Goal: Information Seeking & Learning: Stay updated

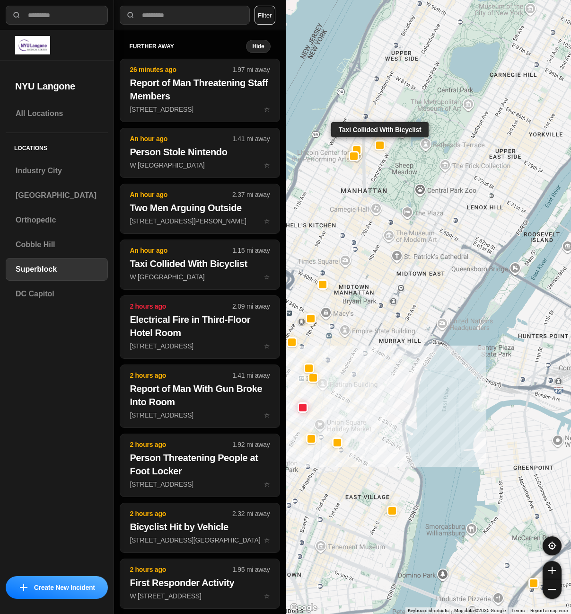
select select "*"
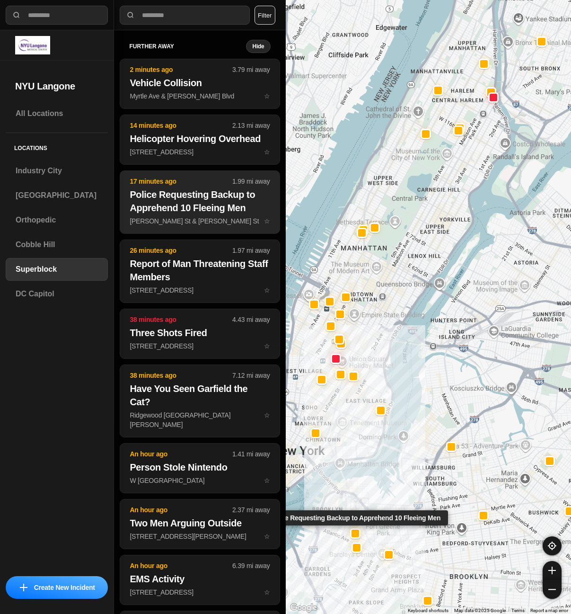
click at [202, 211] on h2 "Police Requesting Backup to Apprehend 10 Fleeing Men" at bounding box center [200, 201] width 140 height 26
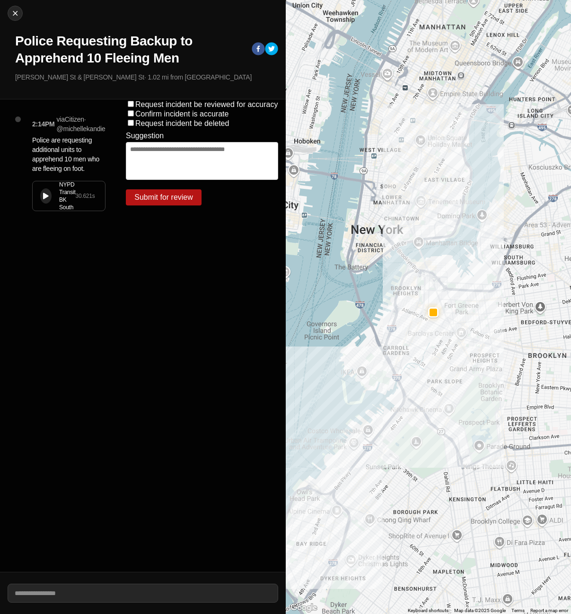
click at [44, 193] on div at bounding box center [46, 196] width 6 height 7
click at [17, 16] on img at bounding box center [14, 13] width 9 height 9
select select "*"
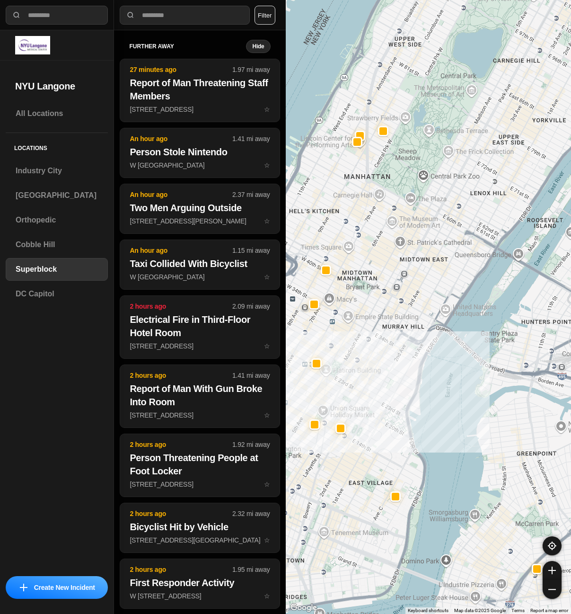
drag, startPoint x: 356, startPoint y: 254, endPoint x: 378, endPoint y: 277, distance: 32.8
click at [378, 277] on div at bounding box center [429, 307] width 286 height 614
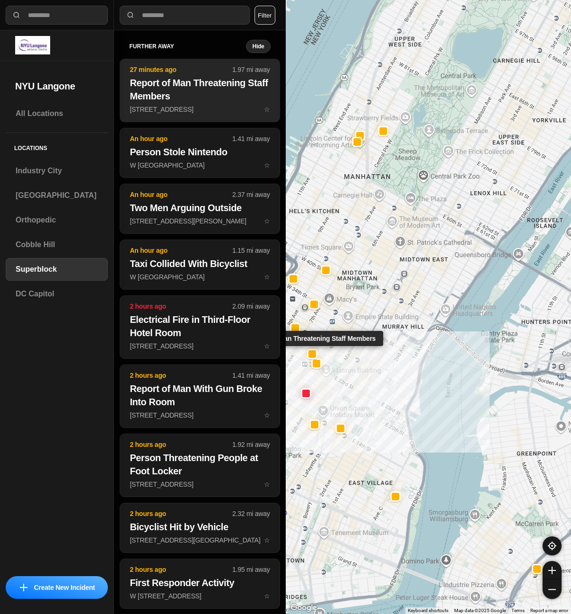
click at [150, 107] on p "[STREET_ADDRESS] ☆" at bounding box center [200, 109] width 140 height 9
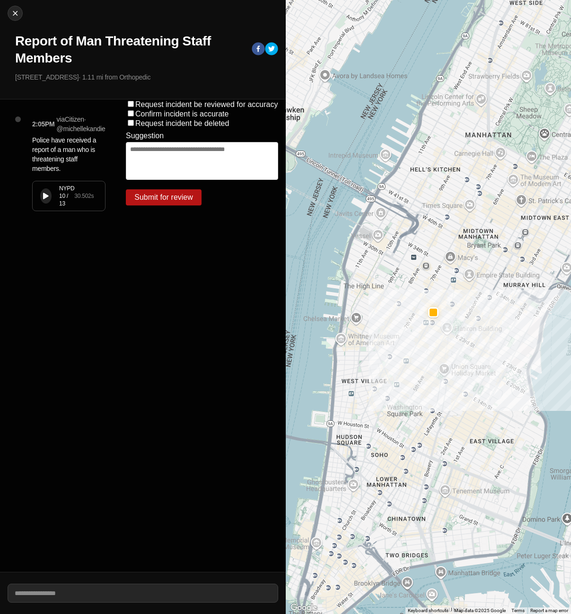
click at [39, 202] on div "NYPD 10 / 13 30.502 s" at bounding box center [69, 195] width 72 height 29
drag, startPoint x: 17, startPoint y: 77, endPoint x: 55, endPoint y: 79, distance: 38.9
click at [55, 79] on p "[STREET_ADDRESS] · 1.11 mi from Orthopedic" at bounding box center [146, 76] width 263 height 9
copy p "[STREET_ADDRESS]"
click at [16, 16] on img at bounding box center [14, 13] width 9 height 9
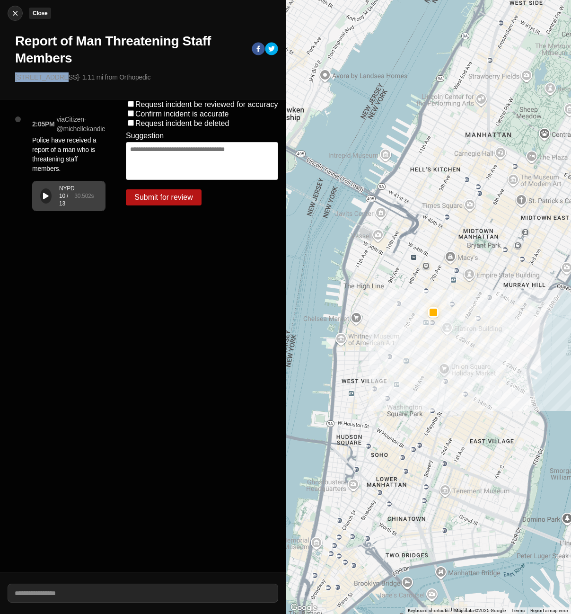
select select "*"
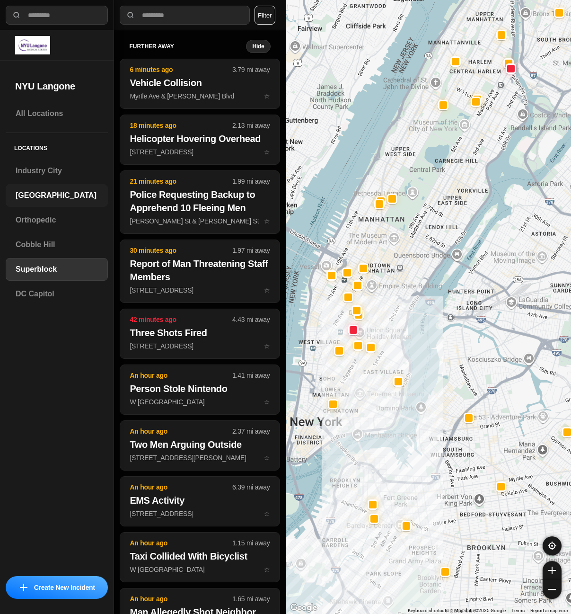
click at [44, 194] on h3 "[GEOGRAPHIC_DATA]" at bounding box center [57, 195] width 82 height 11
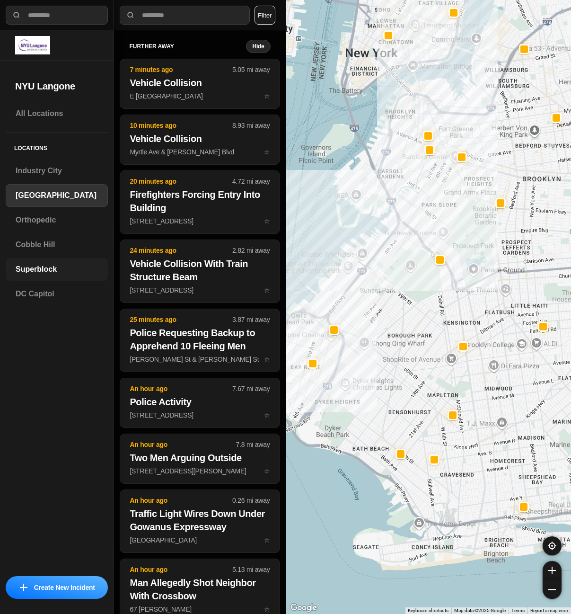
click at [36, 272] on h3 "Superblock" at bounding box center [57, 269] width 82 height 11
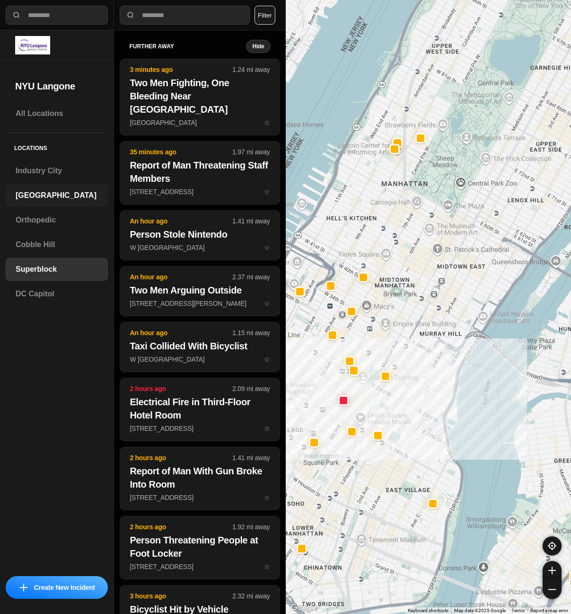
click at [54, 200] on h3 "[GEOGRAPHIC_DATA]" at bounding box center [57, 195] width 82 height 11
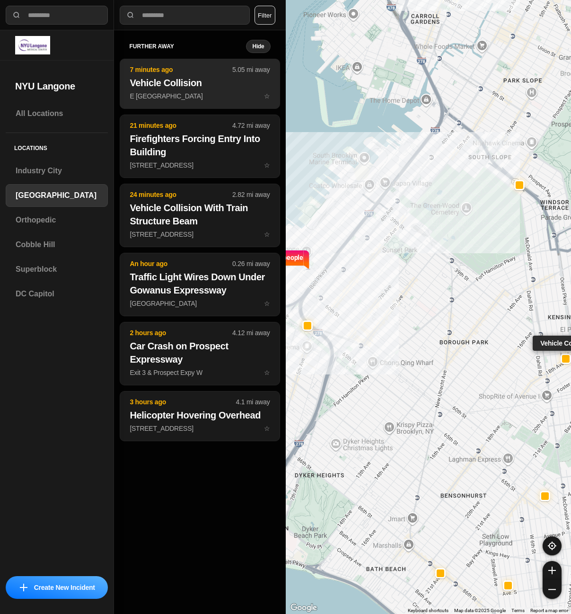
click at [213, 101] on button "7 minutes ago 5.05 mi away Vehicle Collision E [GEOGRAPHIC_DATA] F ☆" at bounding box center [200, 84] width 160 height 50
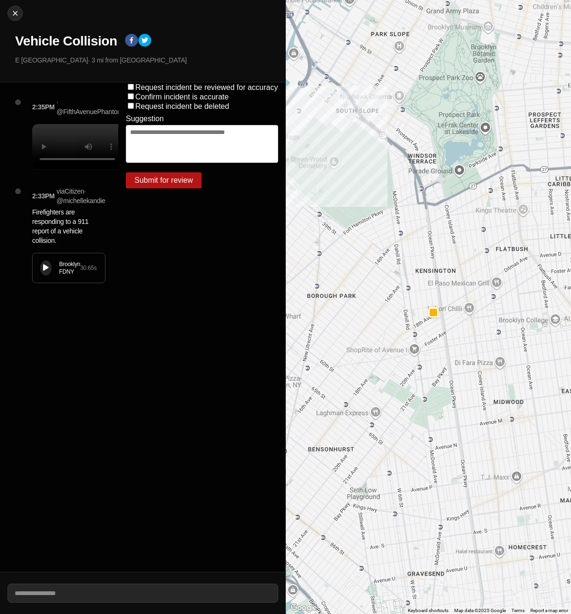
click at [45, 271] on icon at bounding box center [46, 267] width 6 height 6
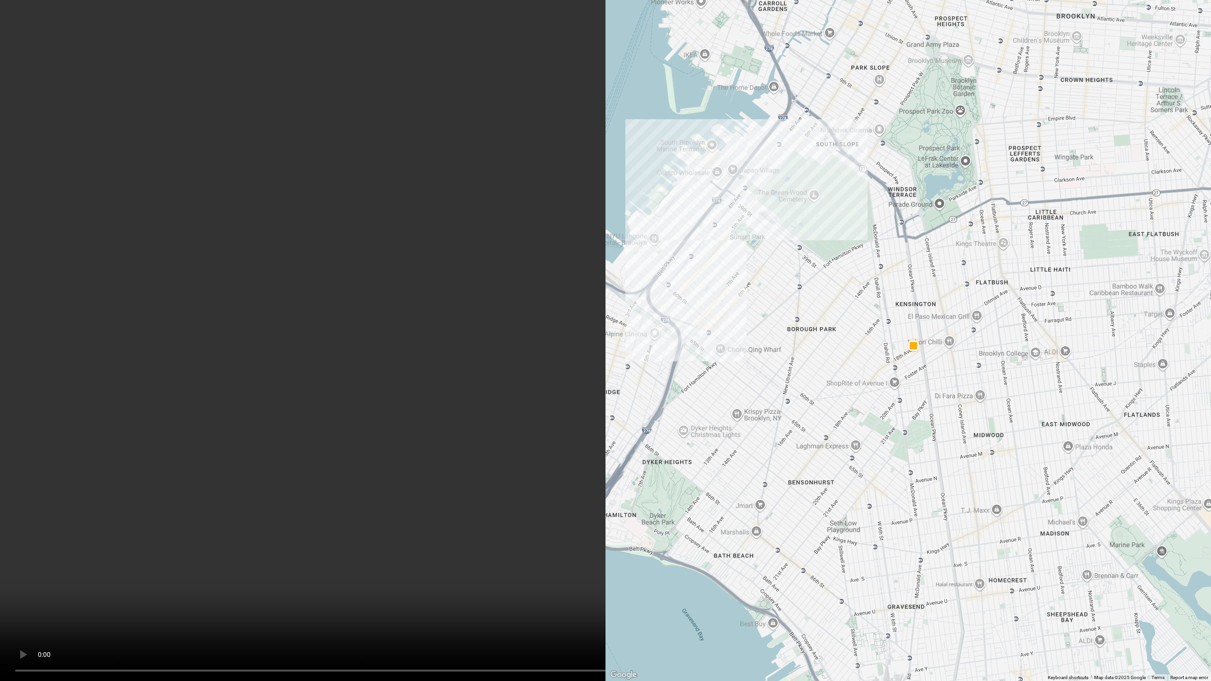
click at [375, 335] on video at bounding box center [605, 340] width 1211 height 681
click at [571, 158] on video at bounding box center [605, 340] width 1211 height 681
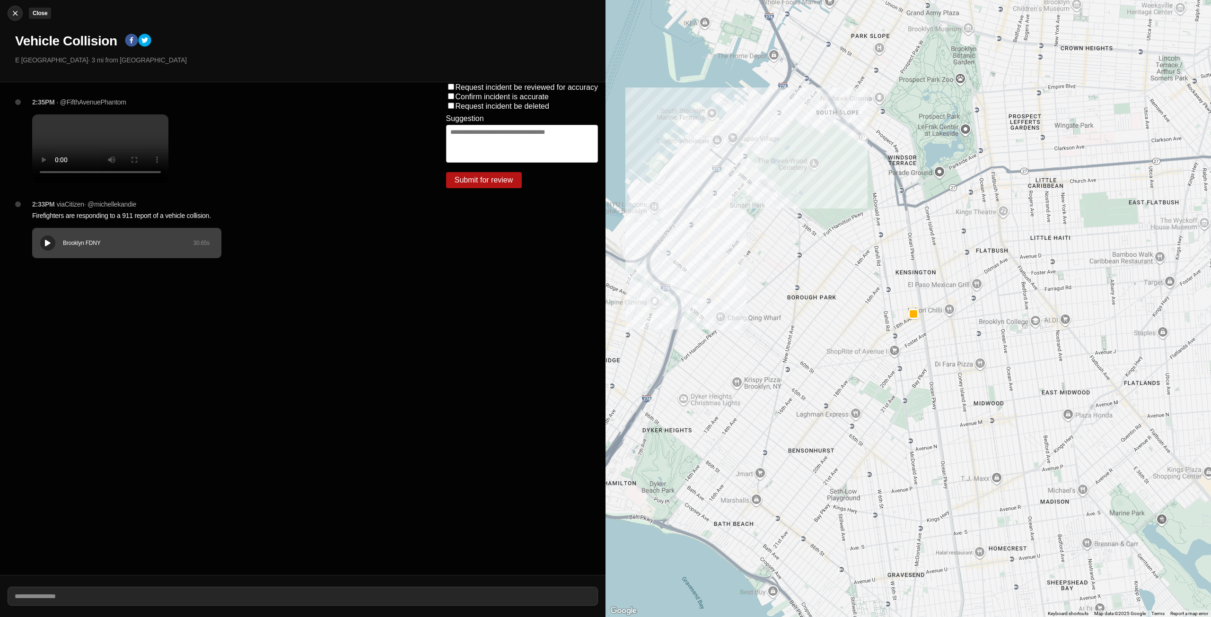
click at [14, 11] on img at bounding box center [14, 13] width 9 height 9
select select "*"
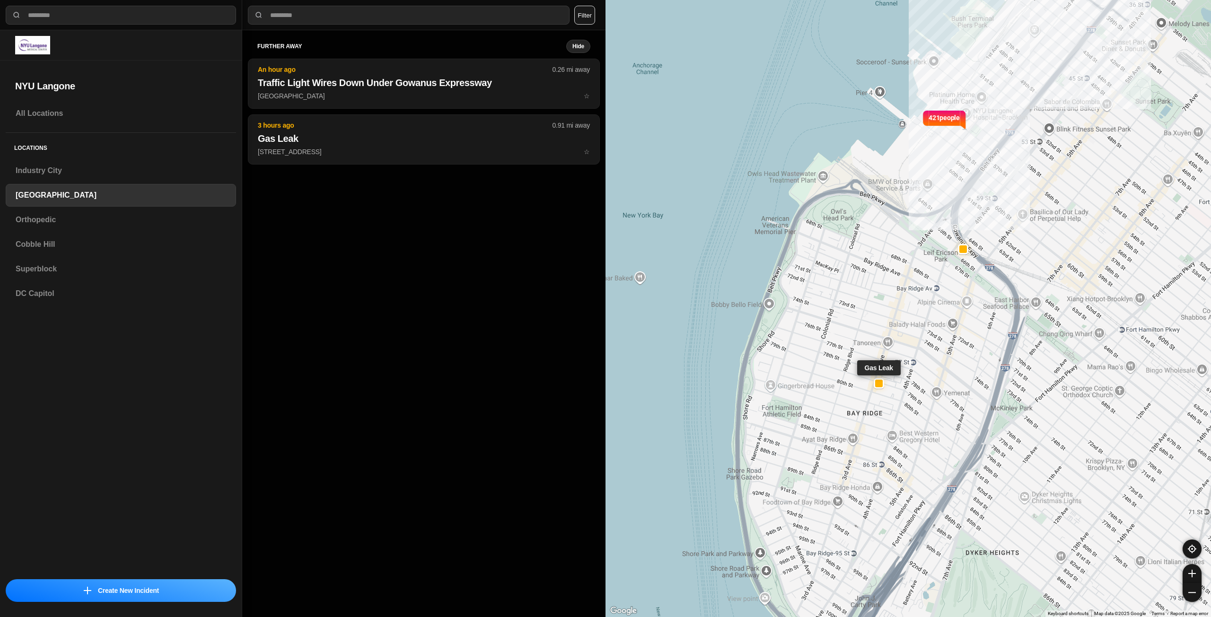
click at [571, 386] on div at bounding box center [879, 384] width 8 height 8
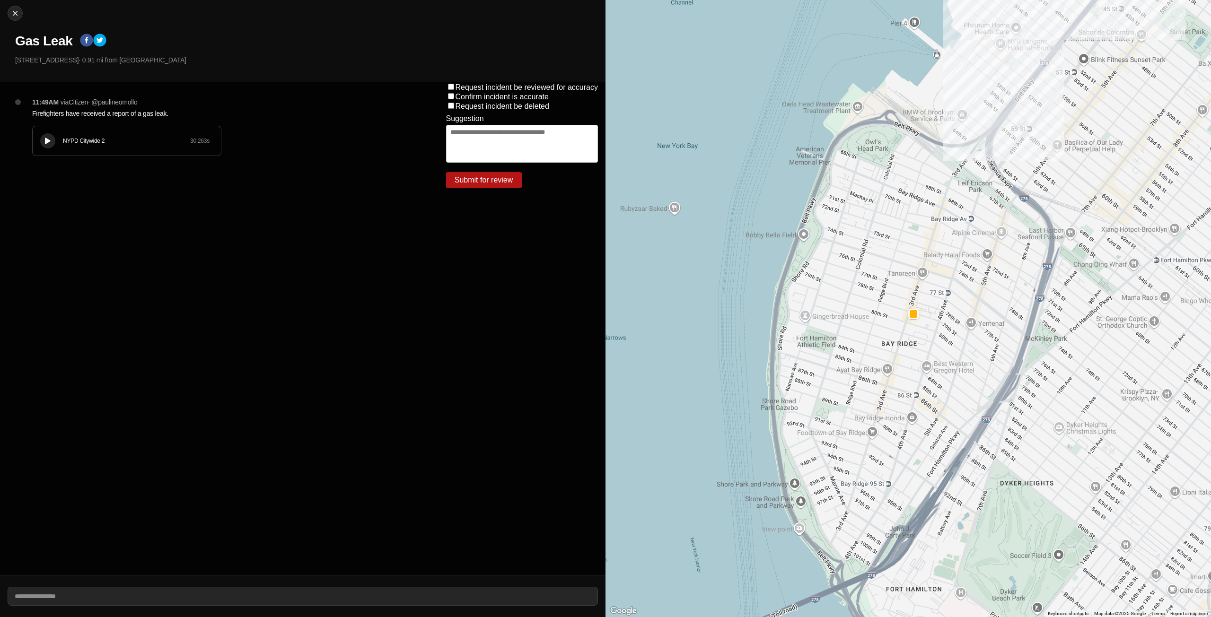
click at [42, 135] on button at bounding box center [47, 140] width 15 height 15
click at [12, 11] on img at bounding box center [14, 13] width 9 height 9
select select "*"
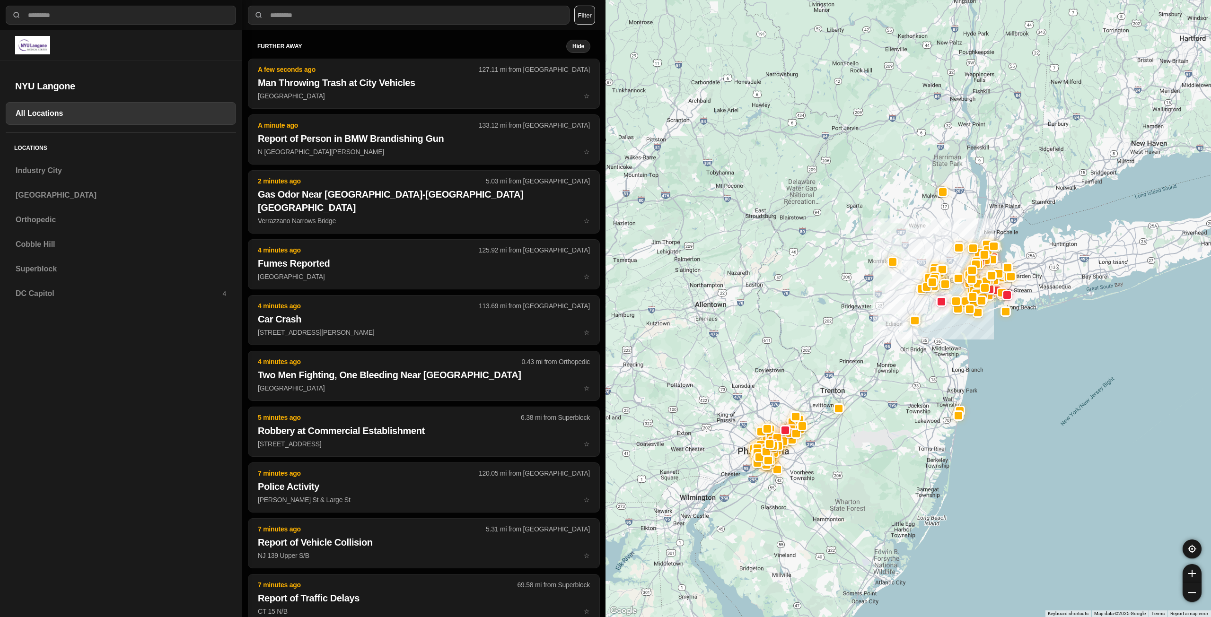
drag, startPoint x: 1111, startPoint y: 189, endPoint x: 909, endPoint y: 361, distance: 265.1
click at [571, 361] on div at bounding box center [909, 308] width 606 height 617
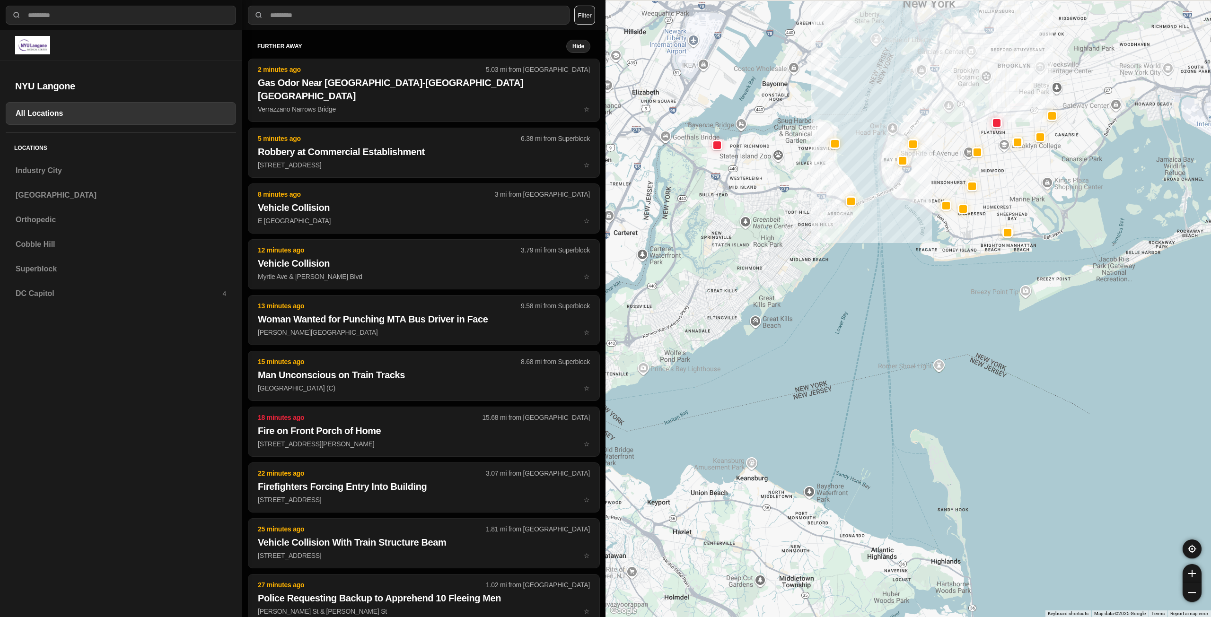
drag, startPoint x: 783, startPoint y: 175, endPoint x: 856, endPoint y: 311, distance: 154.9
click at [571, 323] on div at bounding box center [909, 308] width 606 height 617
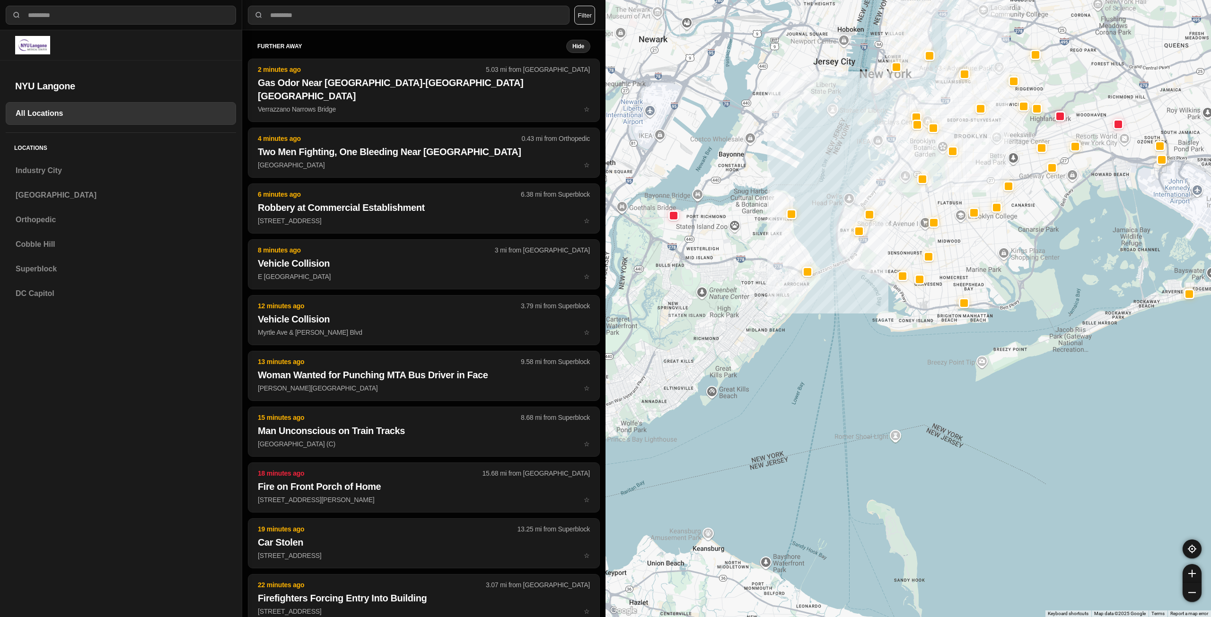
drag, startPoint x: 1105, startPoint y: 240, endPoint x: 1071, endPoint y: 295, distance: 64.6
click at [571, 296] on div at bounding box center [909, 308] width 606 height 617
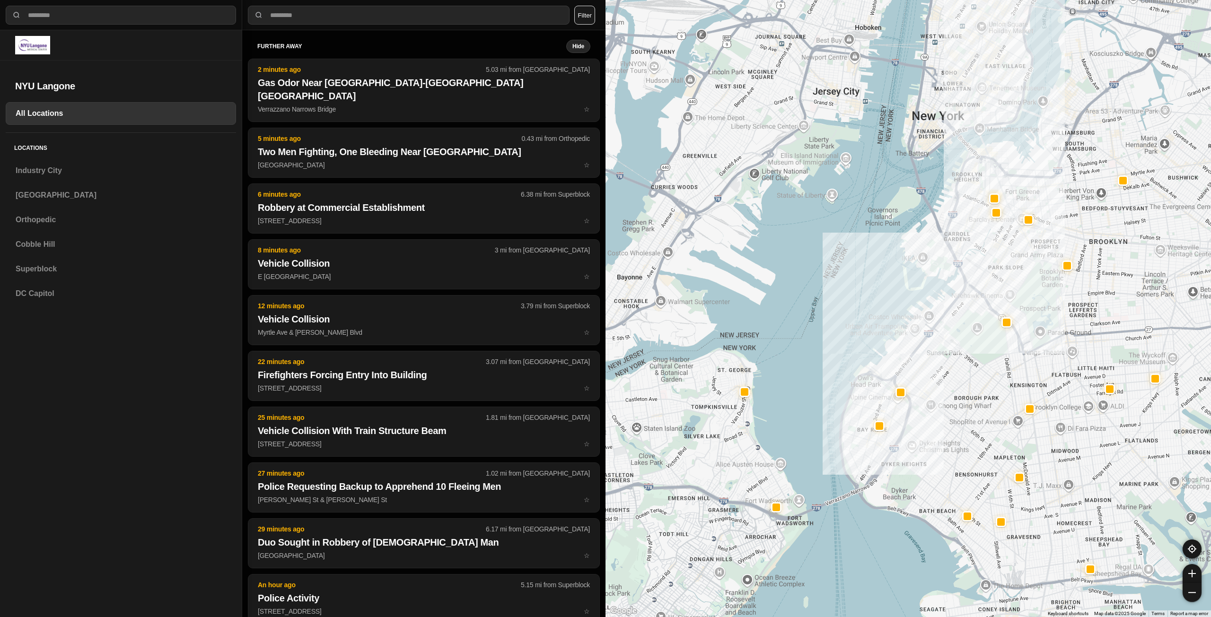
drag, startPoint x: 1038, startPoint y: 161, endPoint x: 1002, endPoint y: 274, distance: 118.8
click at [571, 277] on div at bounding box center [909, 308] width 606 height 617
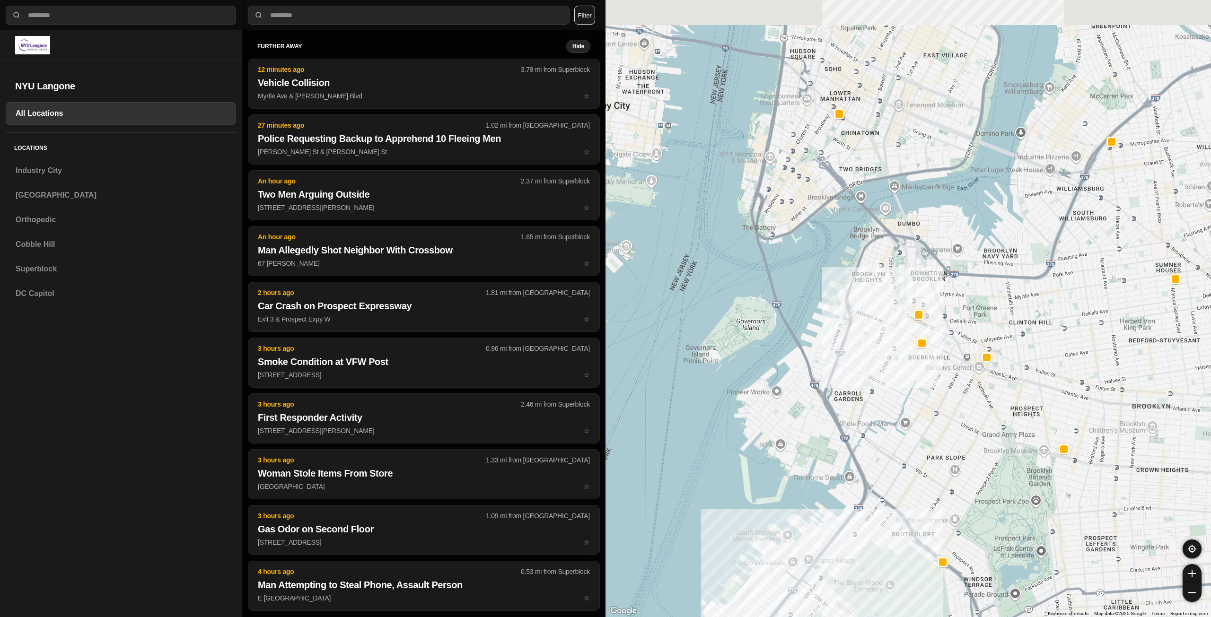
drag, startPoint x: 864, startPoint y: 117, endPoint x: 867, endPoint y: 233, distance: 115.5
click at [571, 233] on div at bounding box center [909, 308] width 606 height 617
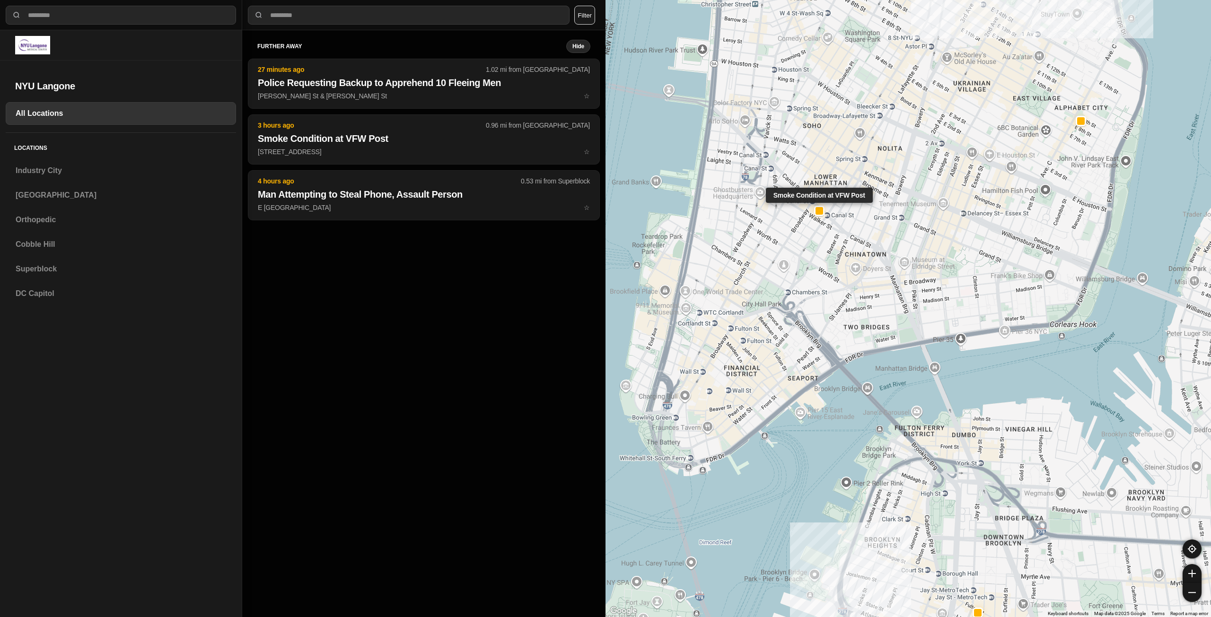
click at [571, 214] on div at bounding box center [820, 211] width 8 height 8
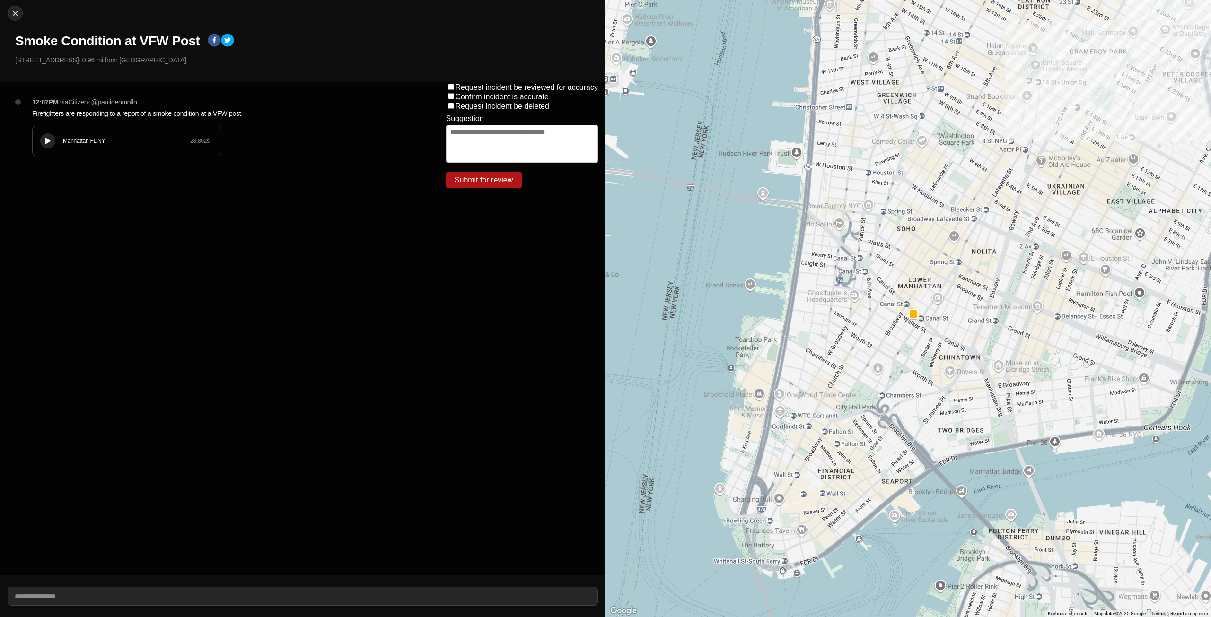
drag, startPoint x: 1068, startPoint y: 189, endPoint x: 1012, endPoint y: 262, distance: 91.4
click at [571, 262] on div at bounding box center [909, 308] width 606 height 617
drag, startPoint x: 1028, startPoint y: 242, endPoint x: 921, endPoint y: 313, distance: 129.0
click at [571, 325] on div at bounding box center [909, 308] width 606 height 617
click at [19, 12] on img at bounding box center [14, 13] width 9 height 9
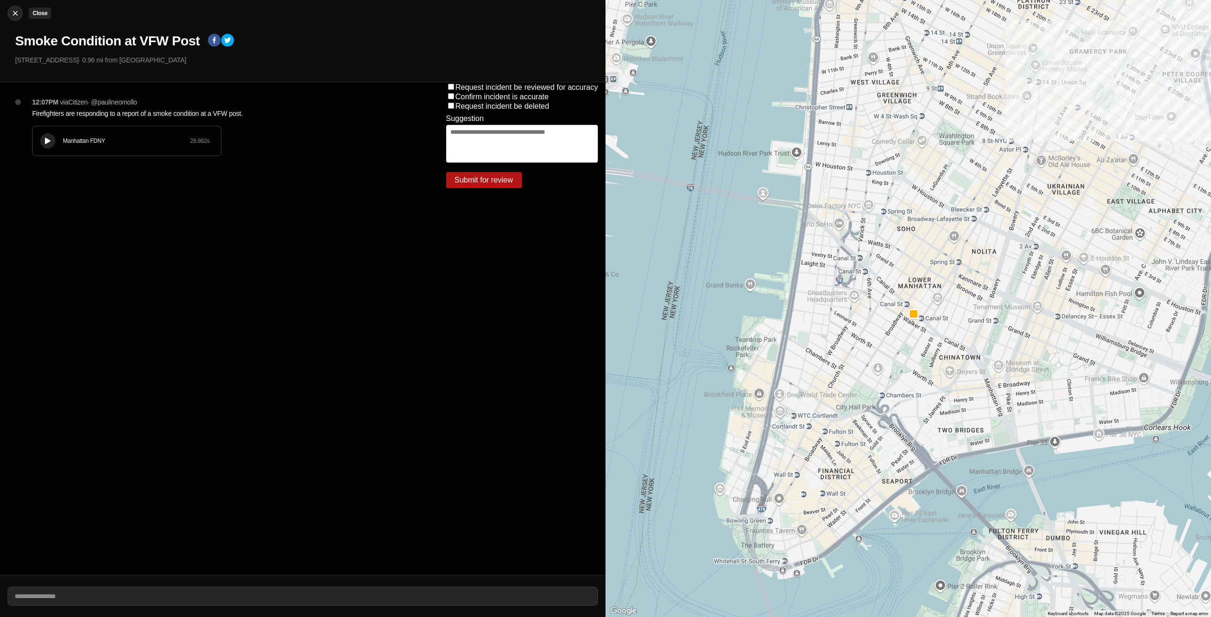
select select "*"
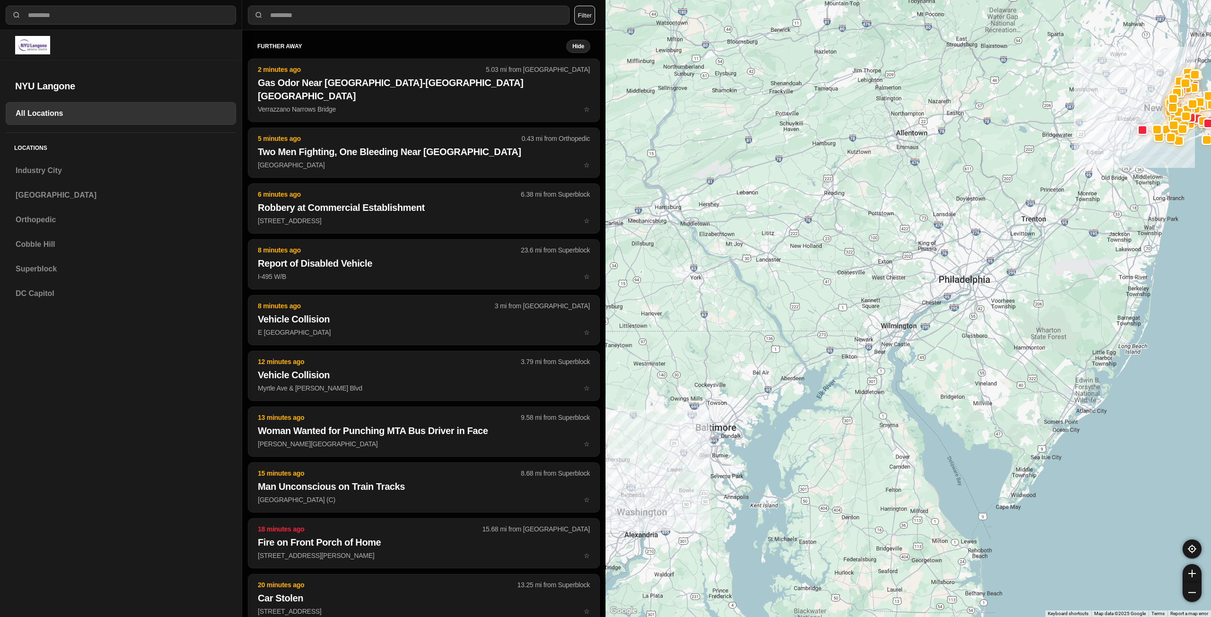
drag, startPoint x: 1104, startPoint y: 127, endPoint x: 923, endPoint y: 278, distance: 235.1
click at [571, 282] on div at bounding box center [909, 308] width 606 height 617
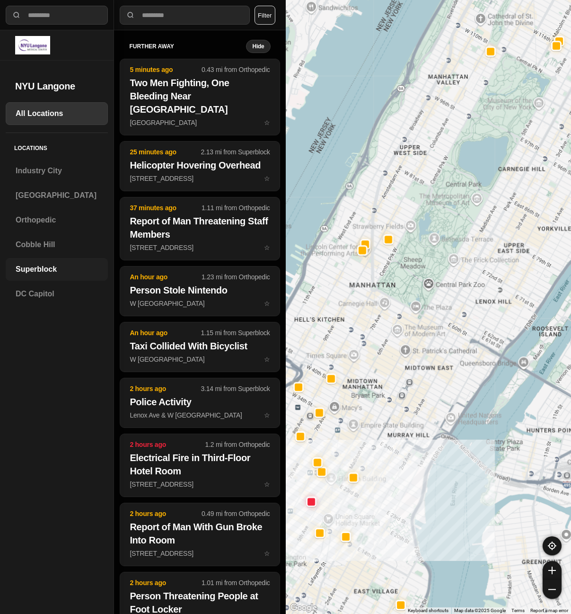
click at [47, 269] on h3 "Superblock" at bounding box center [57, 269] width 82 height 11
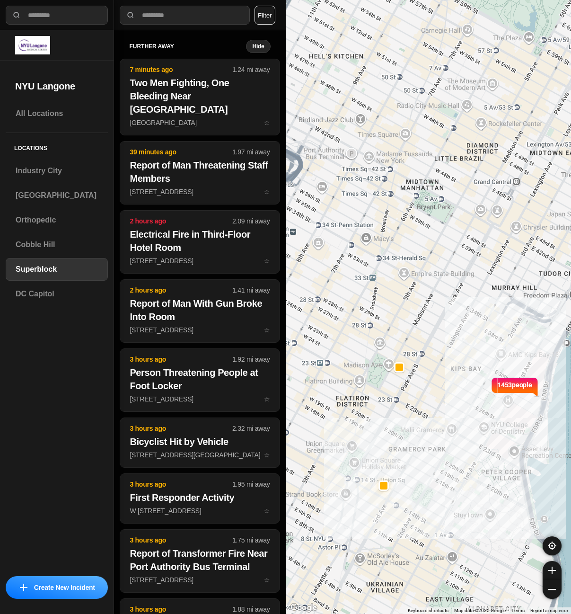
drag, startPoint x: 323, startPoint y: 193, endPoint x: 402, endPoint y: 185, distance: 79.9
click at [402, 185] on div "1453 people" at bounding box center [429, 307] width 286 height 614
click at [43, 197] on h3 "[GEOGRAPHIC_DATA]" at bounding box center [57, 195] width 82 height 11
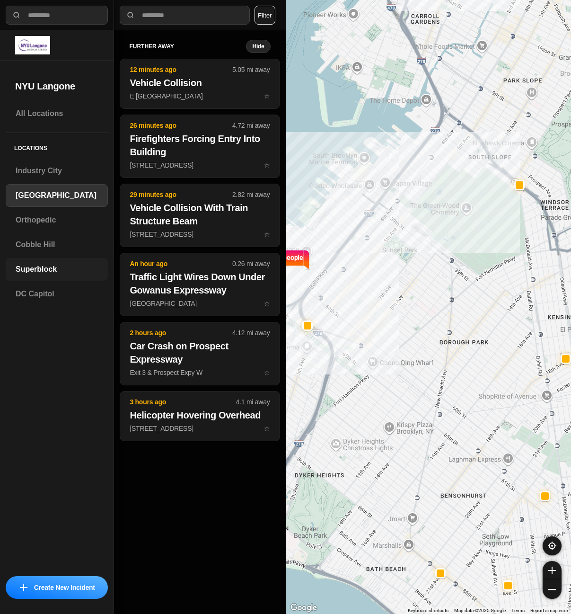
click at [54, 267] on h3 "Superblock" at bounding box center [57, 269] width 82 height 11
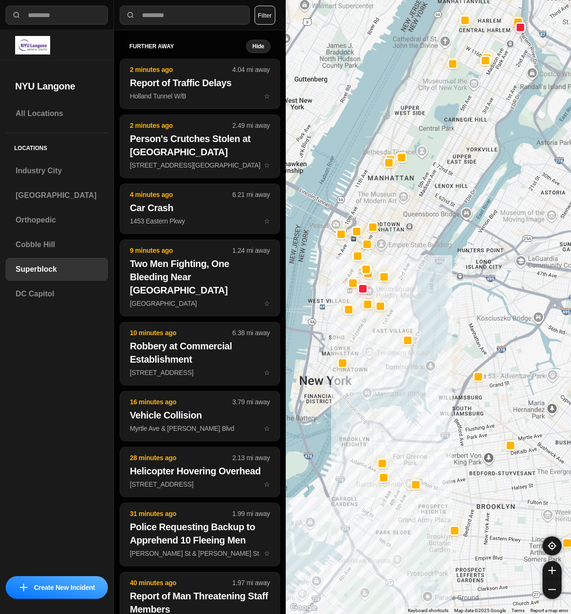
drag, startPoint x: 379, startPoint y: 425, endPoint x: 431, endPoint y: 375, distance: 72.3
click at [431, 375] on div at bounding box center [429, 307] width 286 height 614
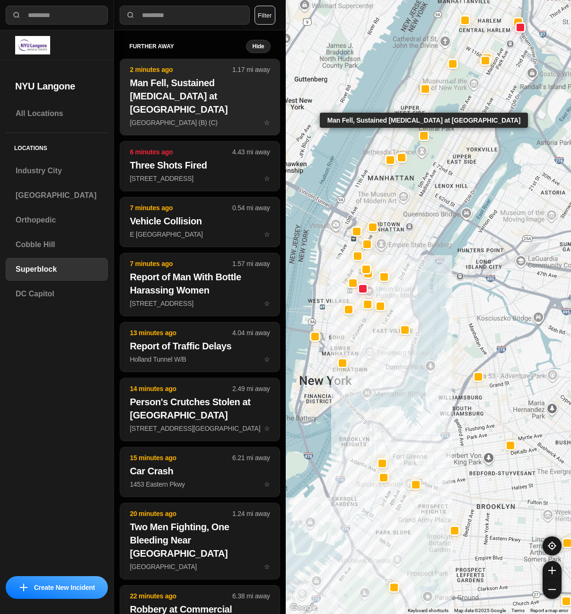
click at [206, 118] on p "[GEOGRAPHIC_DATA] (B) (C) ☆" at bounding box center [200, 122] width 140 height 9
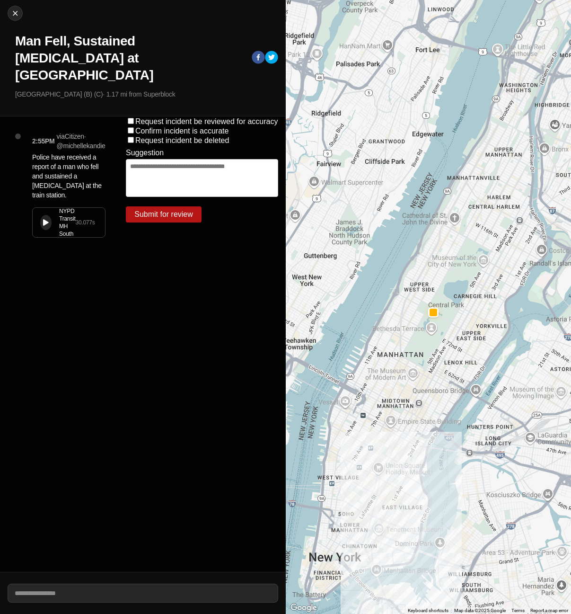
click at [41, 215] on button at bounding box center [45, 222] width 11 height 15
click at [18, 9] on img at bounding box center [14, 13] width 9 height 9
select select "*"
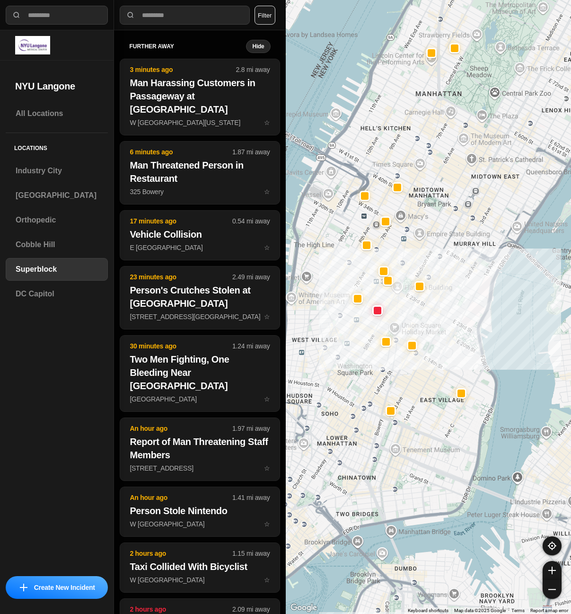
drag, startPoint x: 383, startPoint y: 260, endPoint x: 457, endPoint y: 260, distance: 74.7
click at [457, 260] on div at bounding box center [429, 307] width 286 height 614
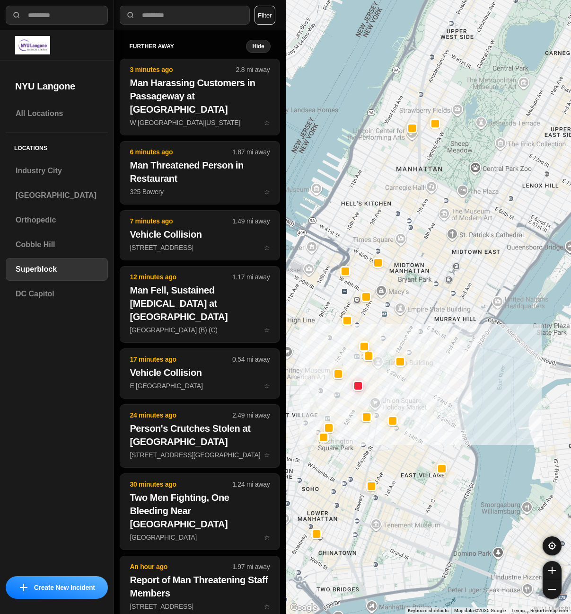
drag, startPoint x: 508, startPoint y: 179, endPoint x: 475, endPoint y: 259, distance: 86.5
click at [475, 259] on div at bounding box center [429, 307] width 286 height 614
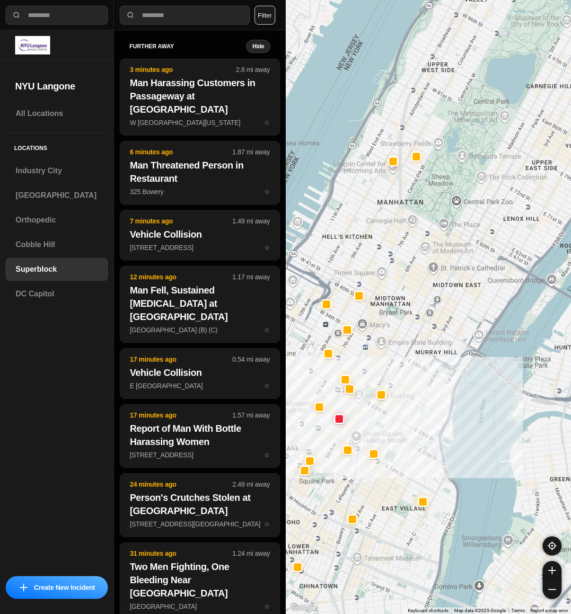
drag, startPoint x: 481, startPoint y: 243, endPoint x: 474, endPoint y: 255, distance: 13.4
click at [474, 255] on div at bounding box center [429, 307] width 286 height 614
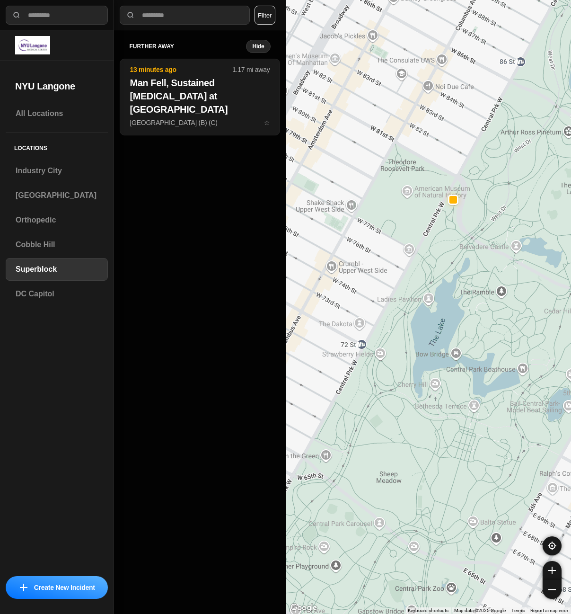
drag, startPoint x: 425, startPoint y: 241, endPoint x: 436, endPoint y: 336, distance: 95.7
click at [436, 336] on div "1453 people" at bounding box center [429, 307] width 286 height 614
click at [74, 183] on div "Locations [GEOGRAPHIC_DATA] [GEOGRAPHIC_DATA] Orthopedic [GEOGRAPHIC_DATA] Supe…" at bounding box center [57, 223] width 102 height 180
click at [71, 192] on h3 "[GEOGRAPHIC_DATA]" at bounding box center [57, 195] width 82 height 11
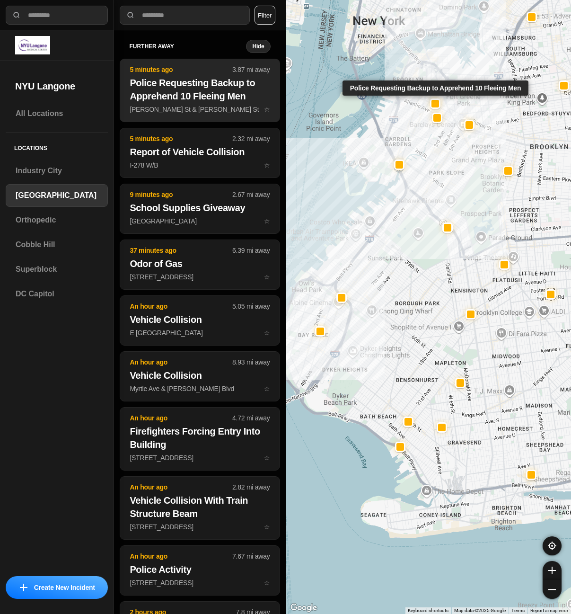
click at [202, 101] on h2 "Police Requesting Backup to Apprehend 10 Fleeing Men" at bounding box center [200, 89] width 140 height 26
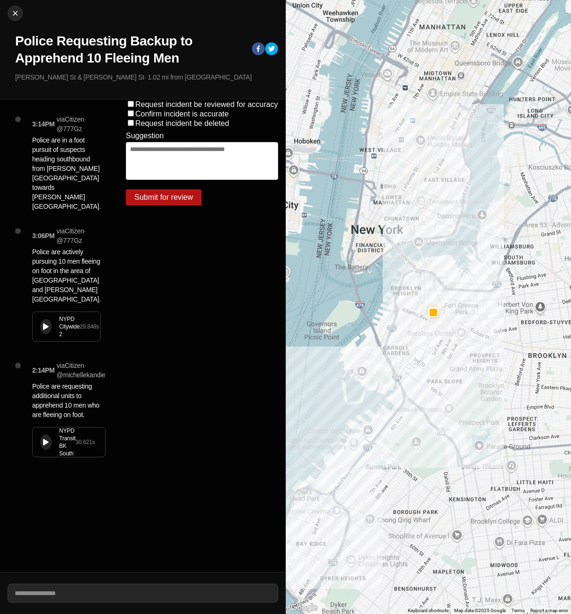
click at [42, 319] on button at bounding box center [45, 326] width 11 height 15
click at [18, 9] on img at bounding box center [14, 13] width 9 height 9
select select "*"
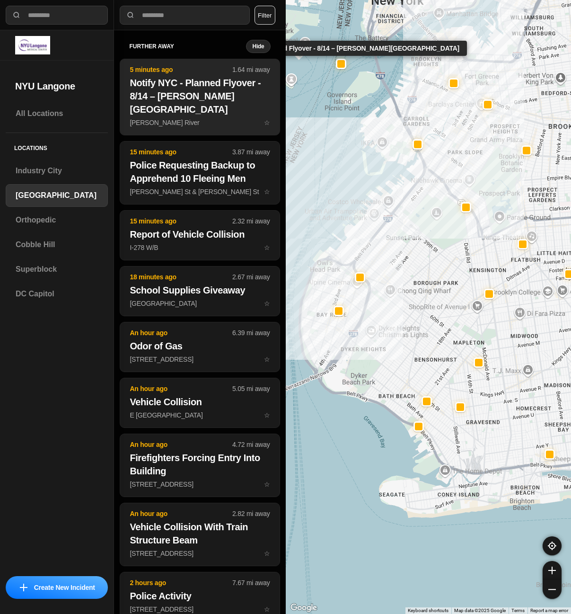
click at [193, 96] on h2 "Notify NYC - Planned Flyover - 8/14 – [PERSON_NAME][GEOGRAPHIC_DATA]" at bounding box center [200, 96] width 140 height 40
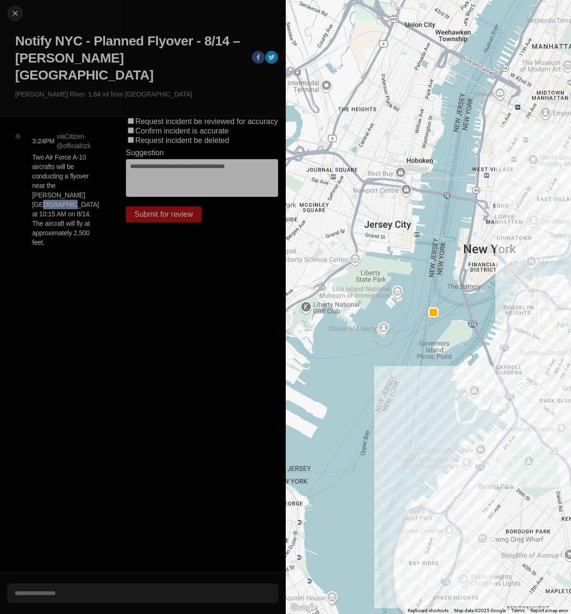
drag, startPoint x: 57, startPoint y: 176, endPoint x: 81, endPoint y: 178, distance: 23.8
click at [81, 178] on p "Two Air Force A-10 aircrafts will be conducting a flyover near the [PERSON_NAME…" at bounding box center [65, 199] width 67 height 95
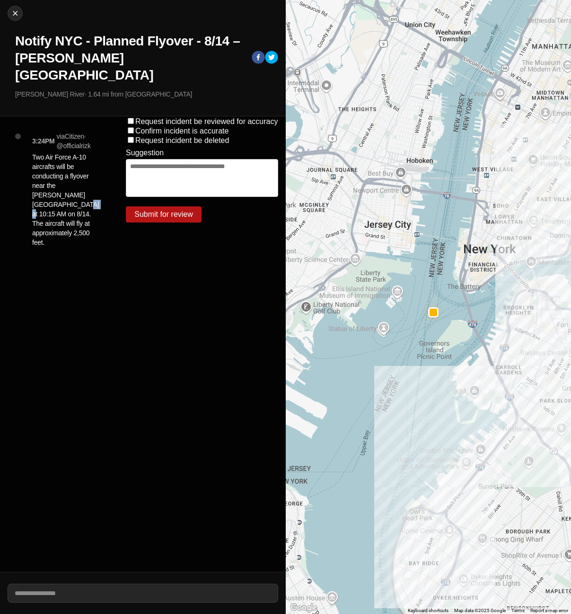
drag, startPoint x: 42, startPoint y: 185, endPoint x: 54, endPoint y: 184, distance: 12.3
click at [54, 184] on p "Two Air Force A-10 aircrafts will be conducting a flyover near the [PERSON_NAME…" at bounding box center [65, 199] width 67 height 95
click at [18, 8] on button "Close" at bounding box center [15, 13] width 15 height 15
select select "*"
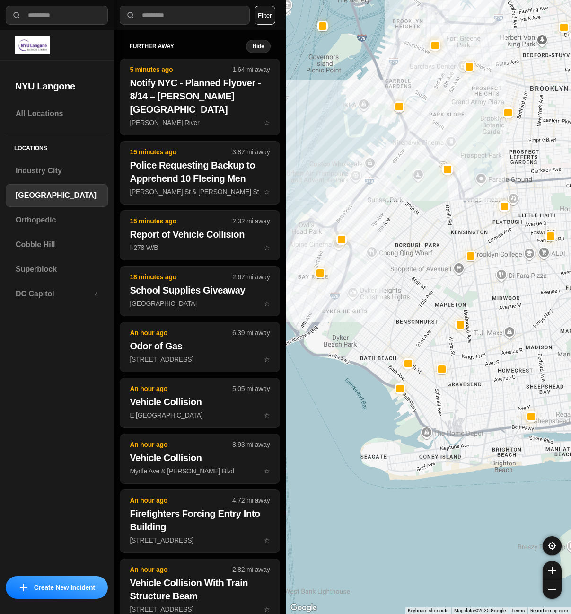
drag, startPoint x: 408, startPoint y: 110, endPoint x: 402, endPoint y: 148, distance: 38.8
click at [402, 148] on div at bounding box center [429, 307] width 286 height 614
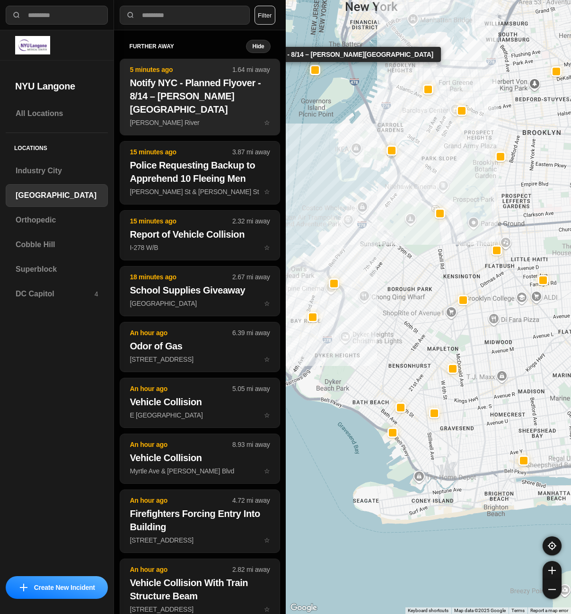
click at [211, 118] on p "[PERSON_NAME] River ☆" at bounding box center [200, 122] width 140 height 9
